Goal: Task Accomplishment & Management: Complete application form

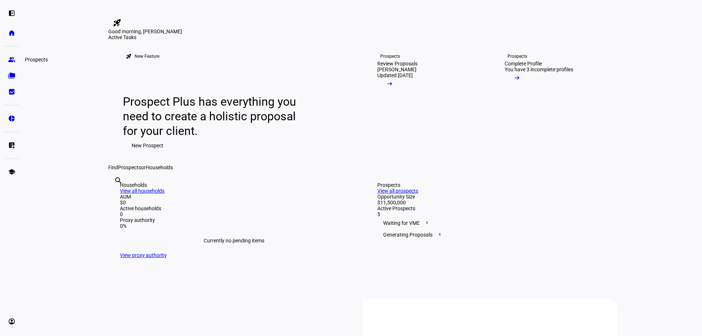
click at [8, 58] on eth-mat-symbol "group" at bounding box center [11, 59] width 7 height 7
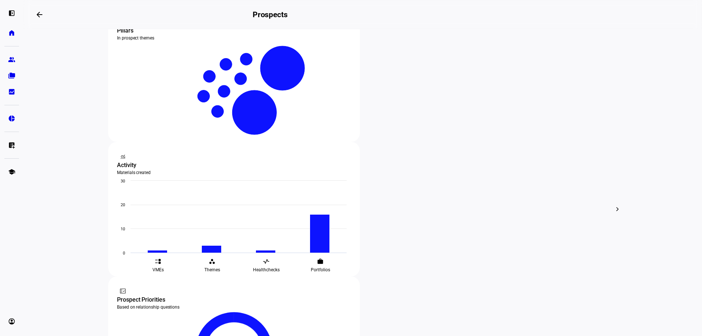
scroll to position [183, 0]
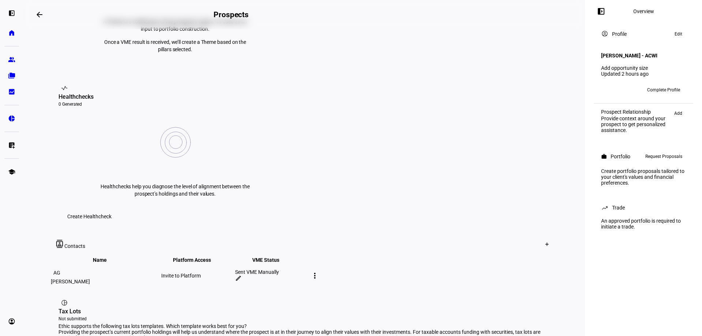
scroll to position [341, 0]
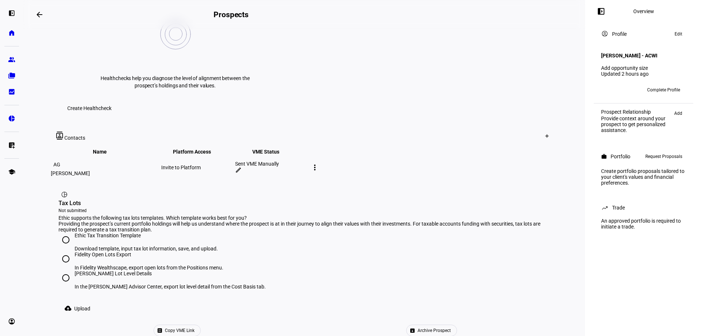
click at [64, 270] on input "[PERSON_NAME] Lot Level Details In the [PERSON_NAME] Advisor Center, export lot…" at bounding box center [65, 277] width 15 height 15
radio input "true"
click at [75, 301] on span "Upload" at bounding box center [82, 308] width 16 height 15
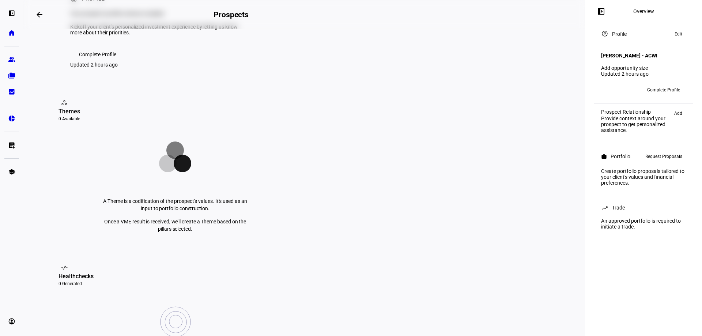
scroll to position [0, 0]
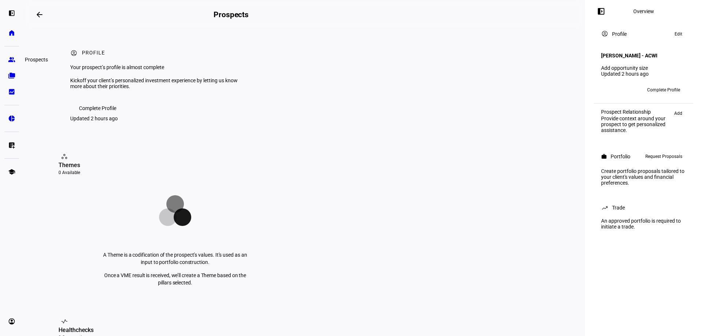
click at [7, 57] on link "group Prospects" at bounding box center [11, 59] width 15 height 15
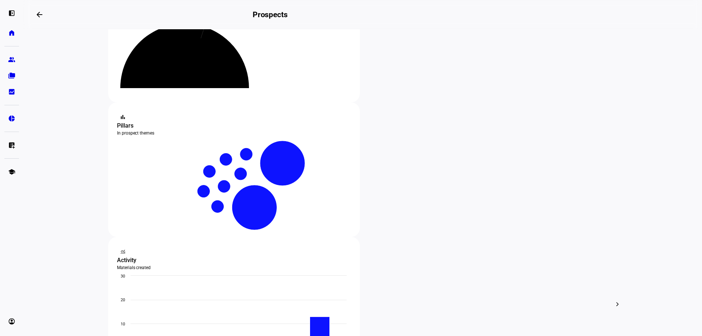
scroll to position [73, 0]
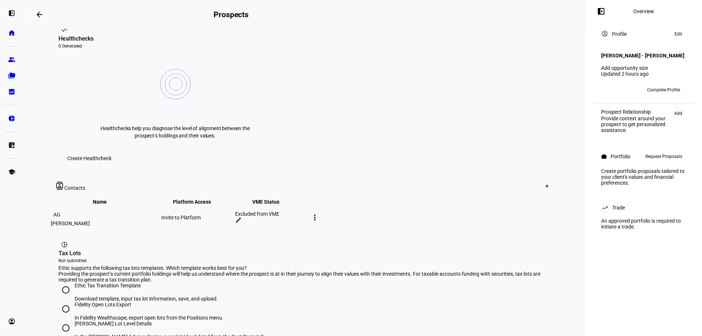
scroll to position [292, 0]
click at [62, 319] on input "[PERSON_NAME] Lot Level Details In the [PERSON_NAME] Advisor Center, export lot…" at bounding box center [65, 326] width 15 height 15
radio input "true"
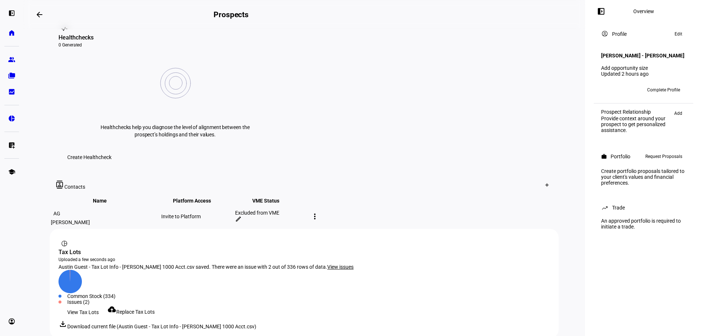
click at [327, 264] on span "View issues" at bounding box center [340, 267] width 26 height 6
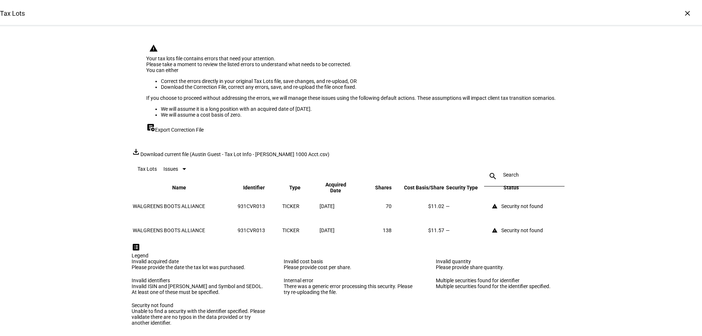
click at [96, 207] on div "Tax Lots × warning Your tax lots file contains errors that need your attention.…" at bounding box center [351, 168] width 702 height 336
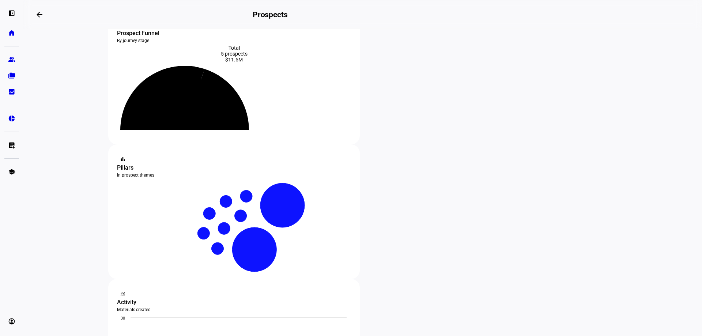
scroll to position [73, 0]
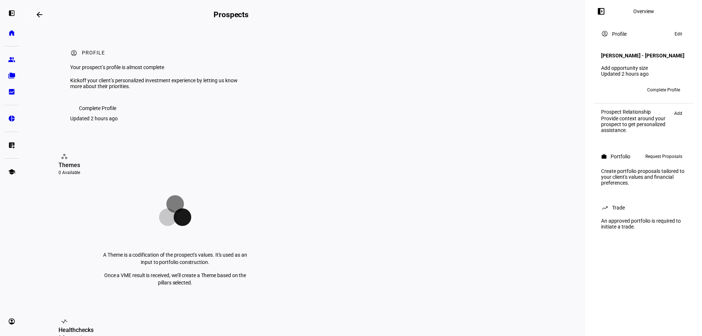
click at [657, 87] on span "Complete Profile" at bounding box center [663, 90] width 33 height 12
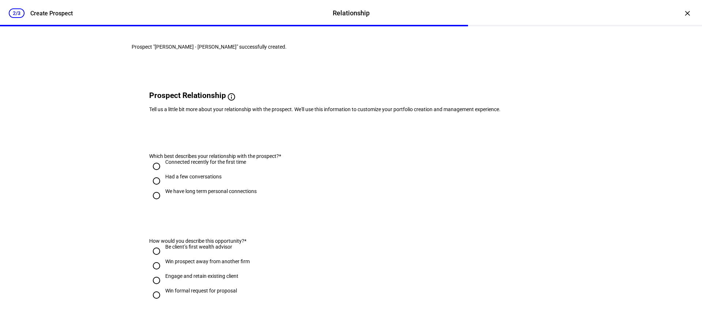
click at [681, 15] on div "×" at bounding box center [687, 13] width 12 height 12
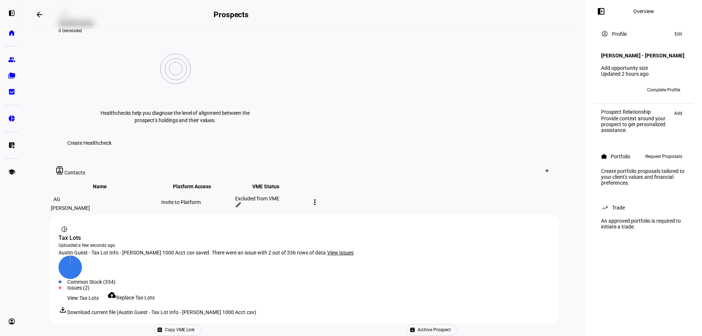
scroll to position [311, 0]
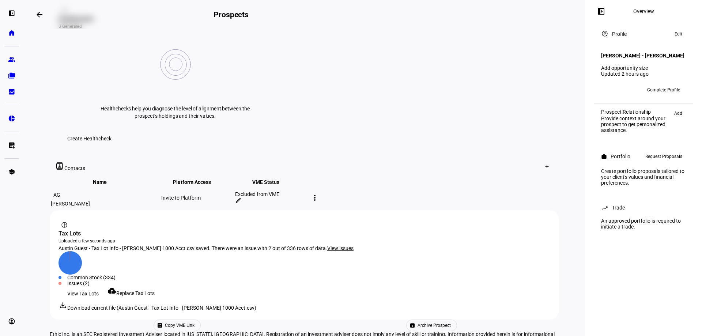
click at [34, 119] on eth-layout-page-content "arrow_backwards Prospects Overview left_panel_close account_circle Profile Your…" at bounding box center [303, 168] width 561 height 336
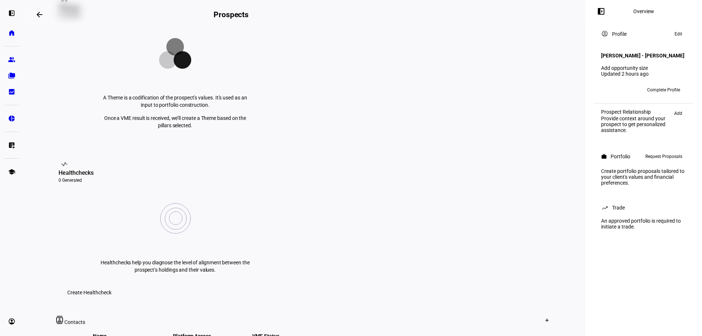
scroll to position [0, 0]
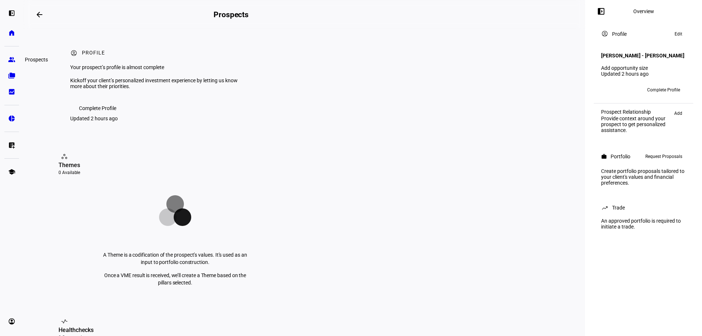
click at [12, 58] on eth-mat-symbol "group" at bounding box center [11, 59] width 7 height 7
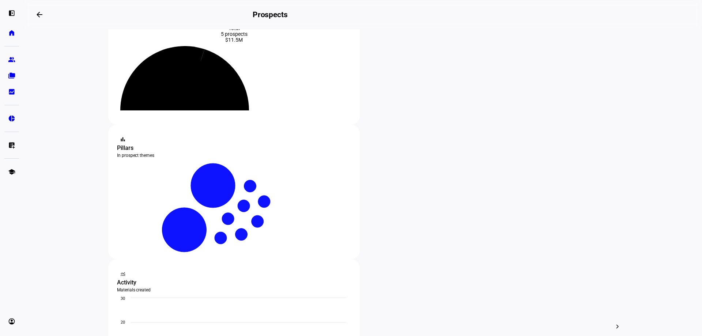
scroll to position [218, 0]
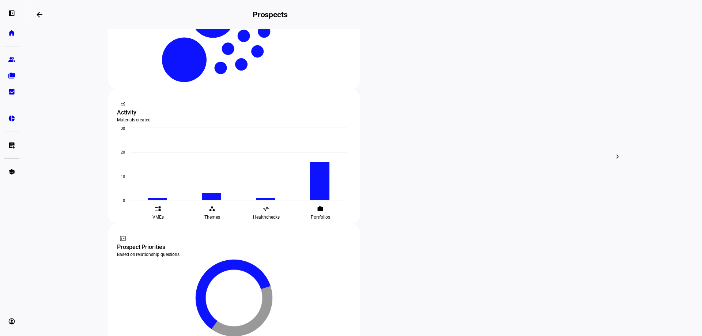
click at [82, 171] on div at bounding box center [351, 168] width 702 height 336
